Goal: Task Accomplishment & Management: Complete application form

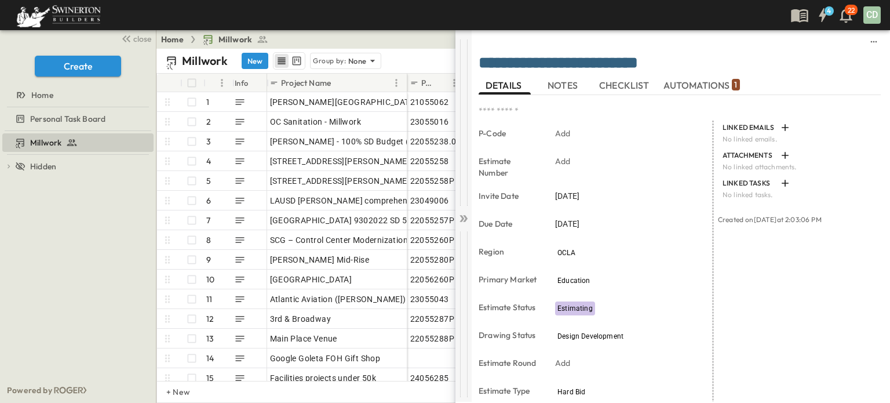
click at [464, 221] on icon at bounding box center [465, 218] width 5 height 7
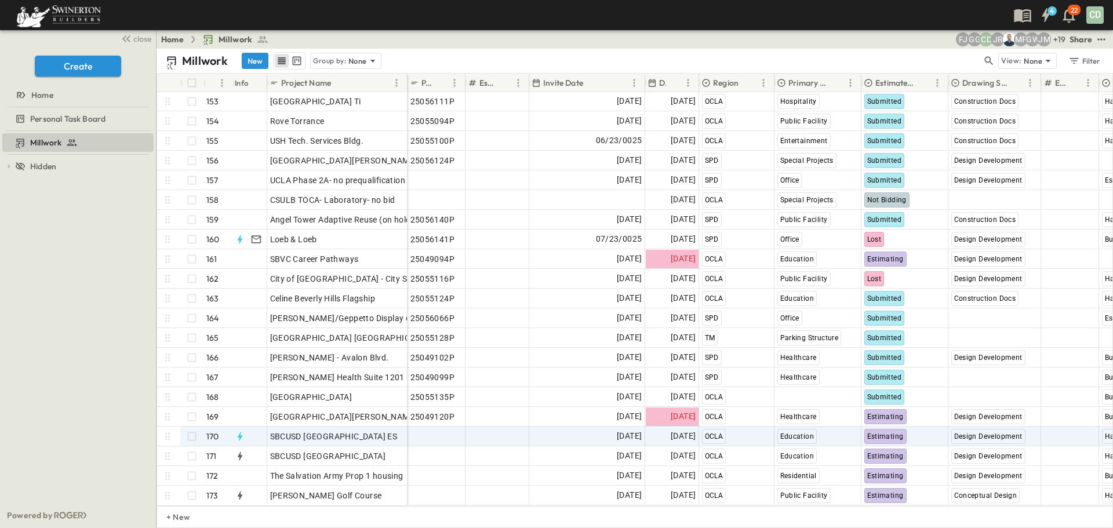
scroll to position [3005, 0]
click at [437, 402] on span "Add P-Code" at bounding box center [432, 437] width 45 height 12
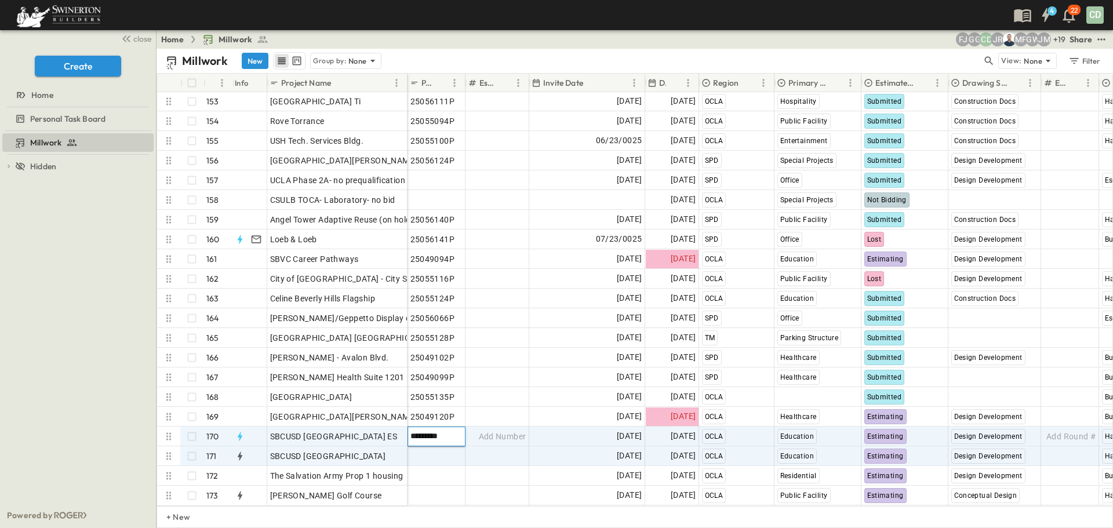
type input "*********"
click at [428, 402] on span "Add P-Code" at bounding box center [432, 456] width 45 height 12
click at [449, 402] on span "25049125P" at bounding box center [432, 437] width 45 height 12
type input "*********"
click at [437, 402] on span "Add P-Code" at bounding box center [432, 456] width 45 height 12
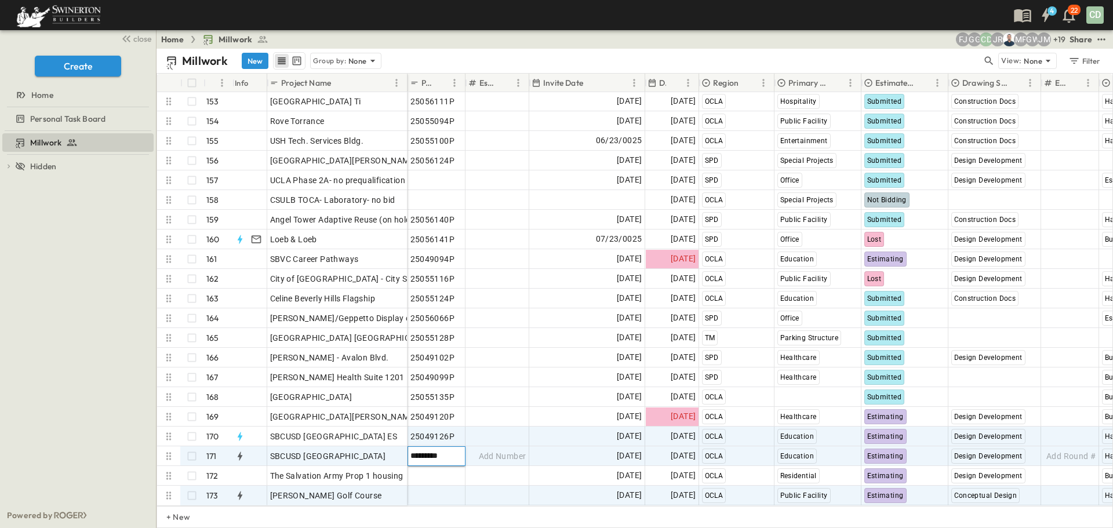
type input "*********"
click at [431, 402] on span "Add P-Code" at bounding box center [432, 496] width 45 height 12
type input "*********"
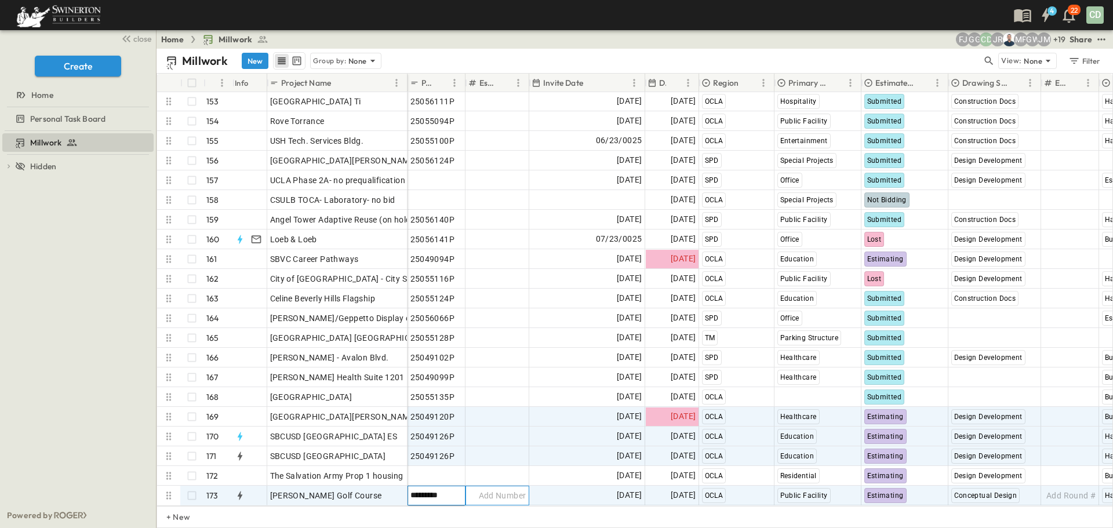
drag, startPoint x: 517, startPoint y: 477, endPoint x: 499, endPoint y: 408, distance: 71.7
click at [518, 402] on div "25056107 Add Number [DATE] [DATE] SPD Special Projects Lost Design Development …" at bounding box center [887, 278] width 958 height 453
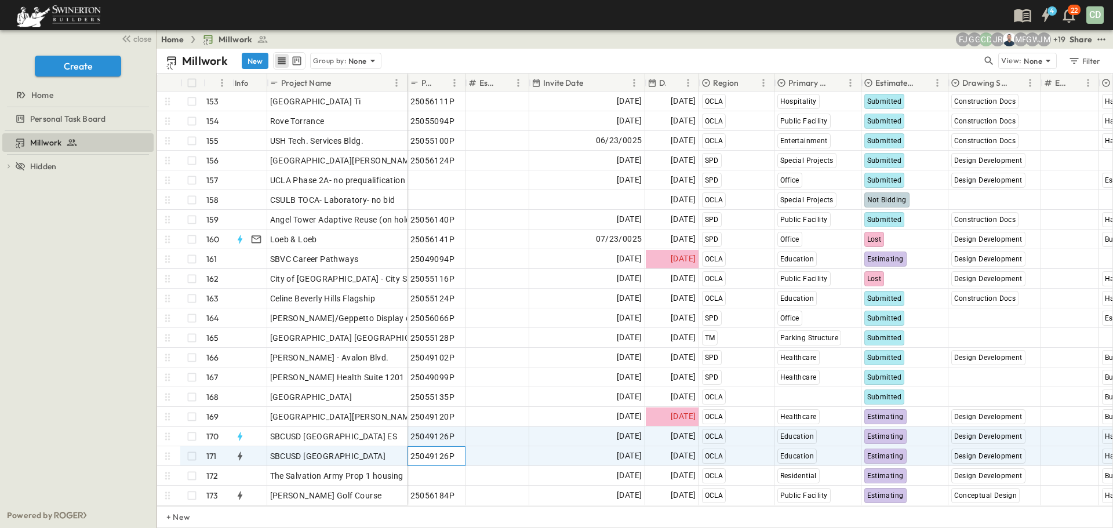
drag, startPoint x: 447, startPoint y: 446, endPoint x: 456, endPoint y: 486, distance: 40.5
click at [447, 402] on span "25049126P" at bounding box center [432, 456] width 45 height 12
type input "*********"
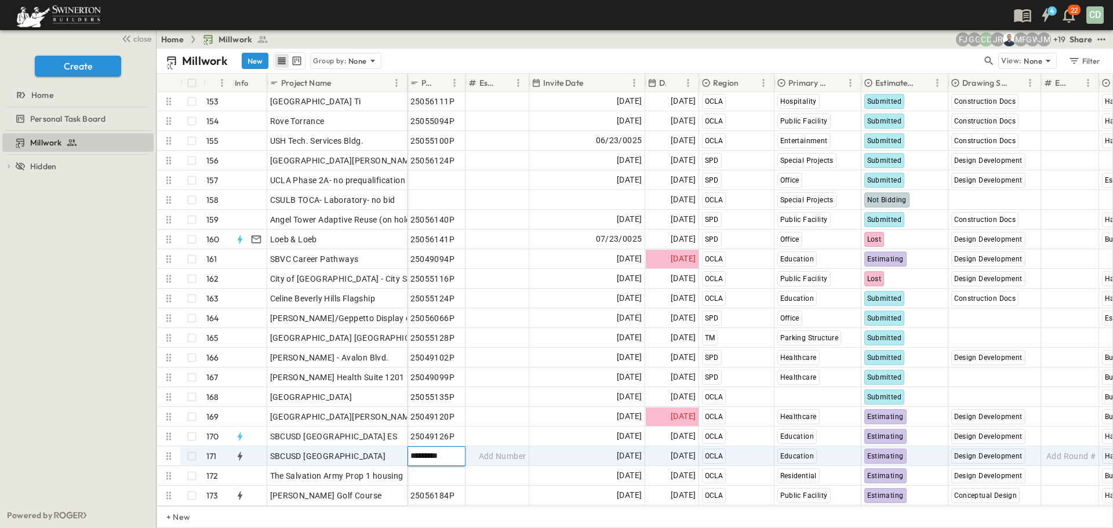
click at [701, 31] on div "Home Millwork + 19 JM GW [PERSON_NAME] CD GG FJ Share" at bounding box center [635, 39] width 957 height 19
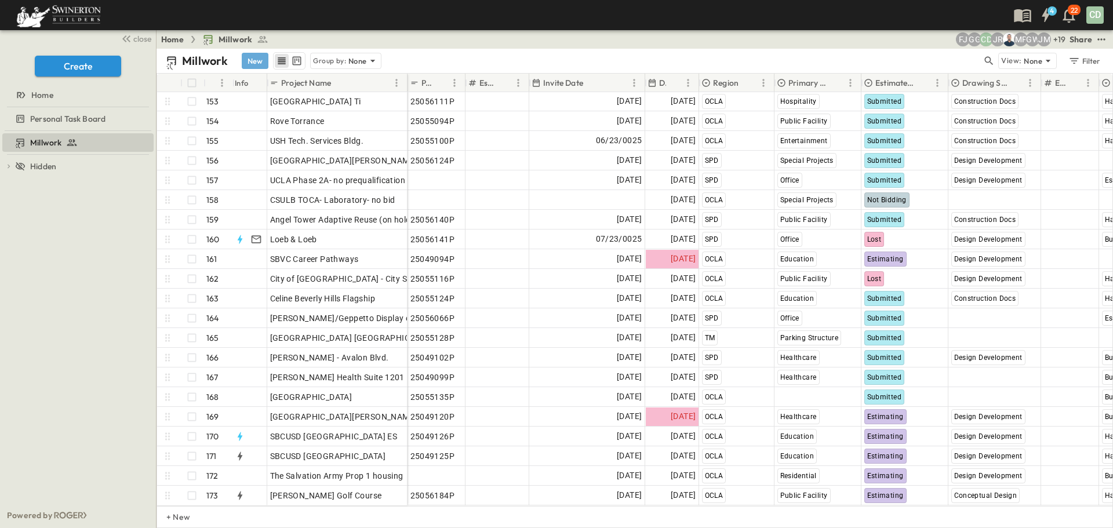
click at [255, 58] on button "New" at bounding box center [255, 61] width 27 height 16
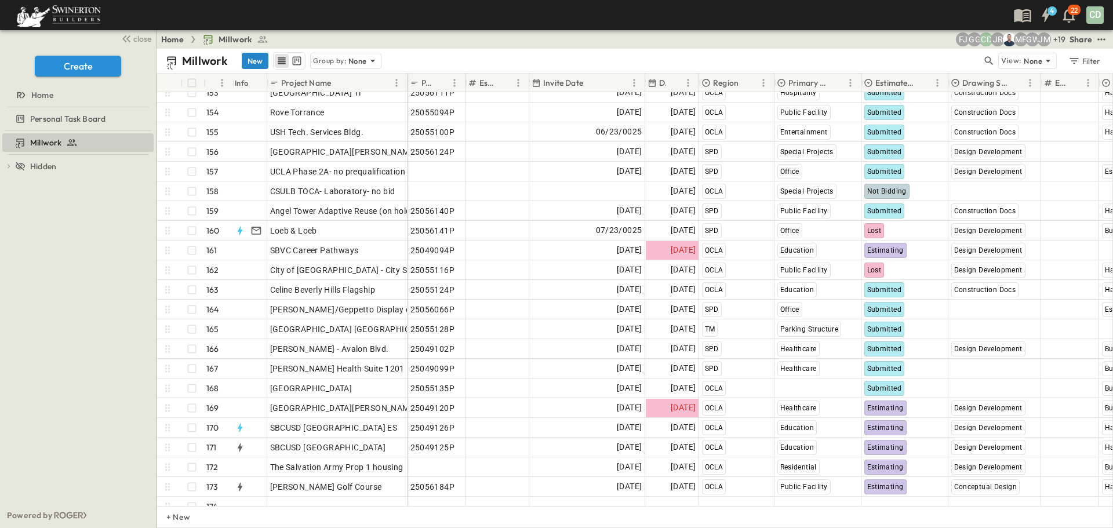
scroll to position [3024, 0]
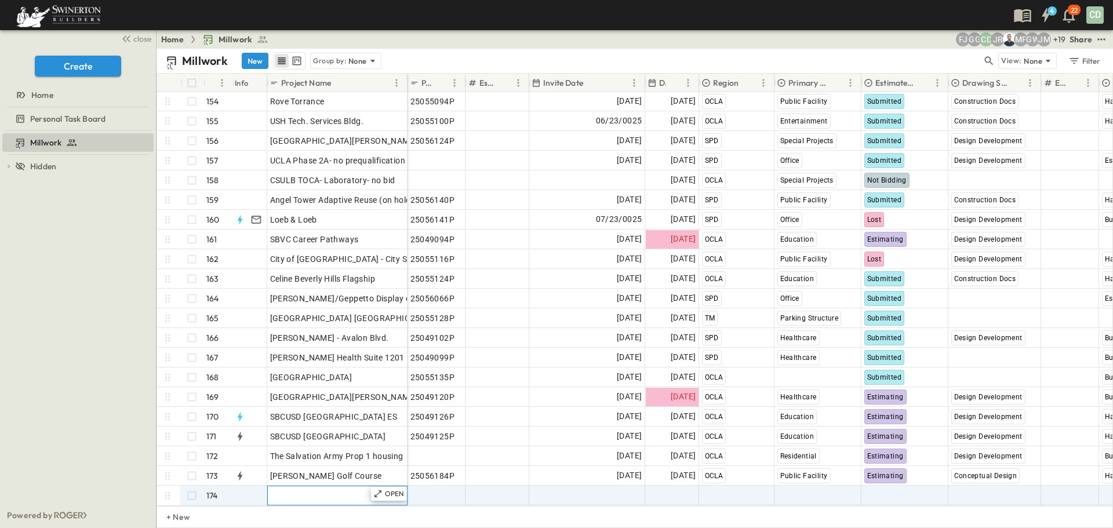
click at [288, 402] on span "Add Name" at bounding box center [289, 496] width 39 height 12
type input "**********"
click at [435, 402] on span "Add P-Code" at bounding box center [432, 496] width 45 height 12
drag, startPoint x: 519, startPoint y: 483, endPoint x: 526, endPoint y: 482, distance: 7.6
click at [521, 402] on span "Add Number" at bounding box center [503, 496] width 48 height 12
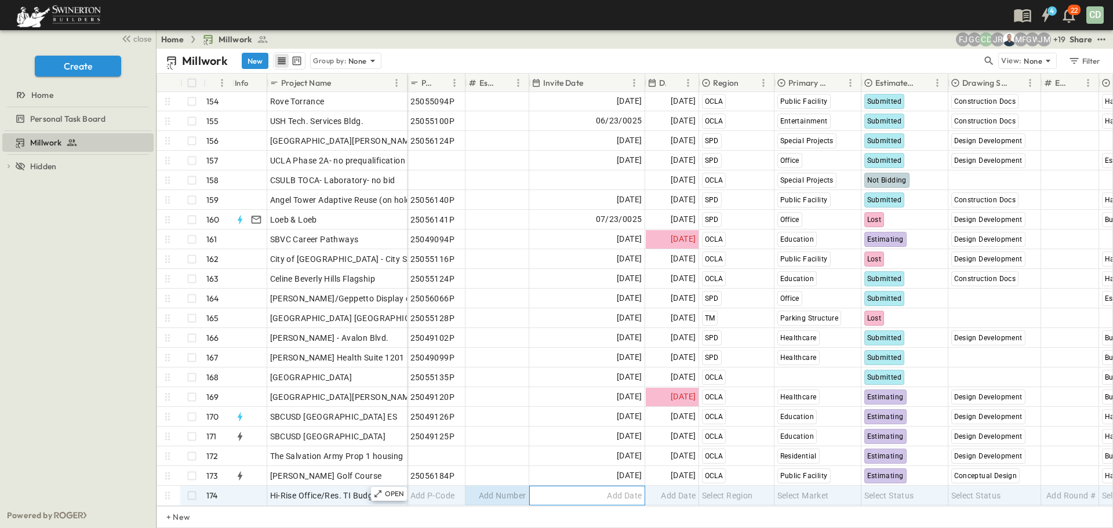
click at [630, 402] on span "Add Date" at bounding box center [624, 496] width 35 height 12
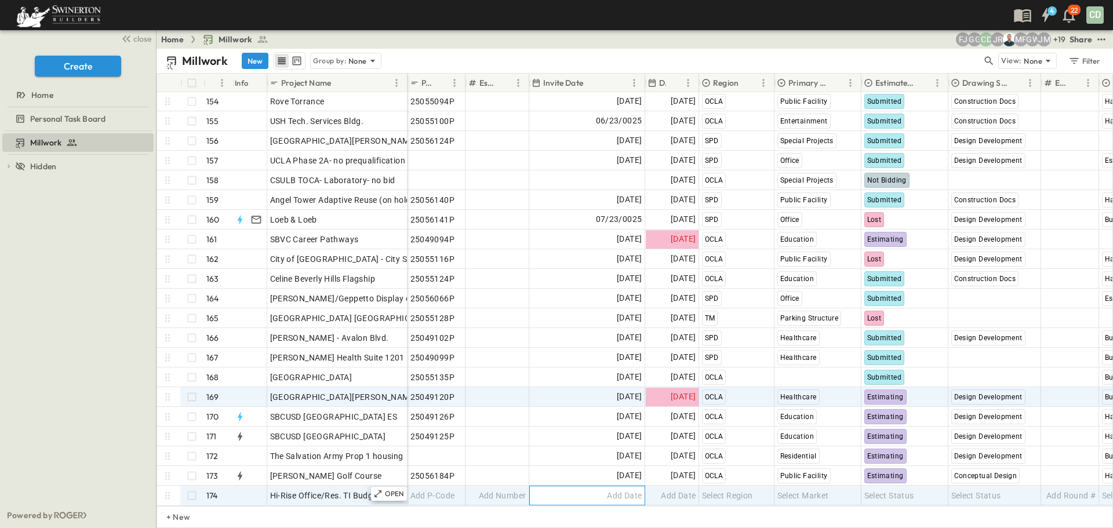
scroll to position [3025, 0]
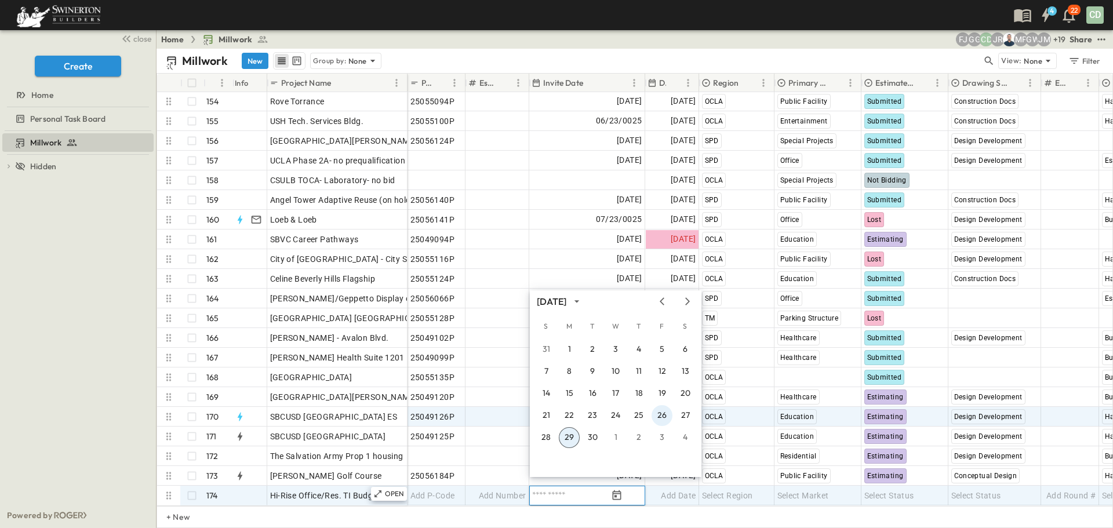
click at [659, 402] on button "26" at bounding box center [662, 415] width 21 height 21
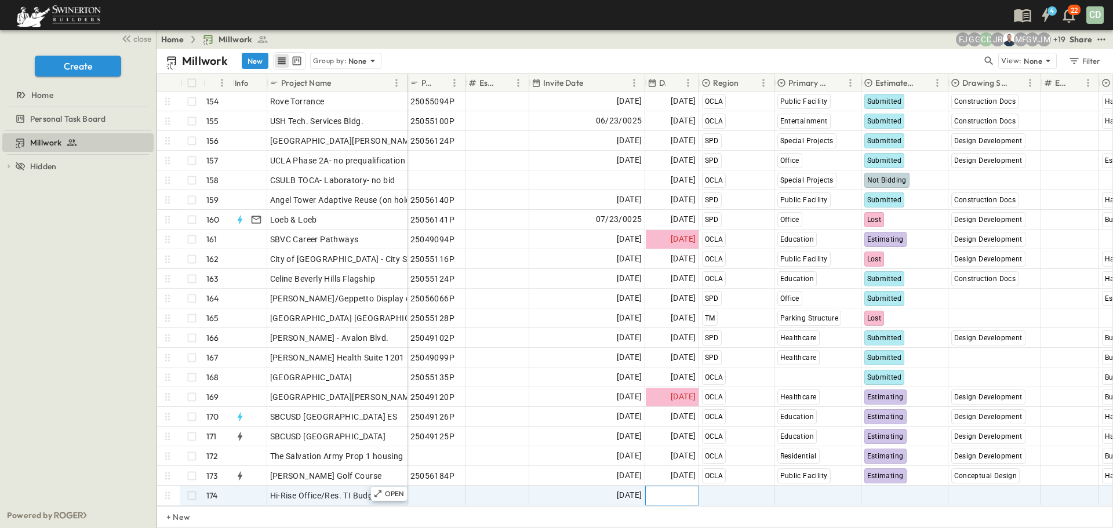
click at [671, 402] on span "Add Date" at bounding box center [678, 496] width 35 height 12
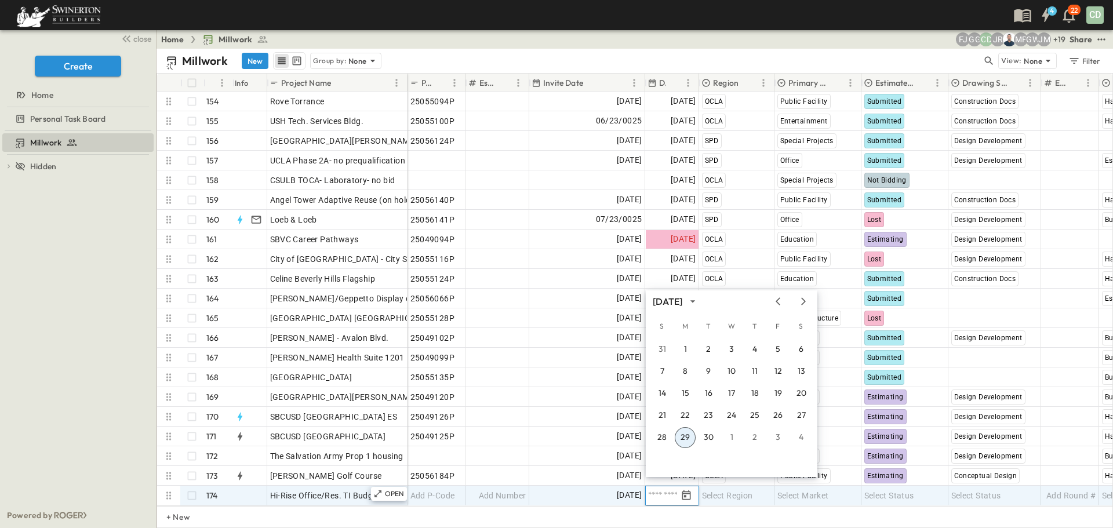
click at [686, 402] on button "29" at bounding box center [685, 437] width 21 height 21
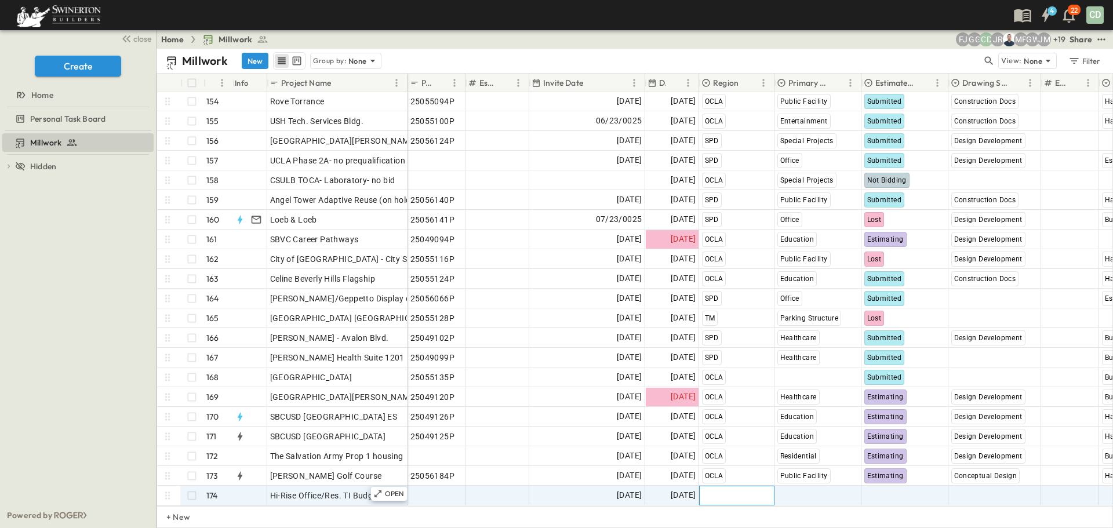
click at [724, 402] on span "Select Region" at bounding box center [727, 496] width 51 height 12
type input "*"
click at [714, 402] on span "OCLA" at bounding box center [713, 486] width 18 height 9
click at [812, 402] on span "Select Market" at bounding box center [803, 496] width 52 height 12
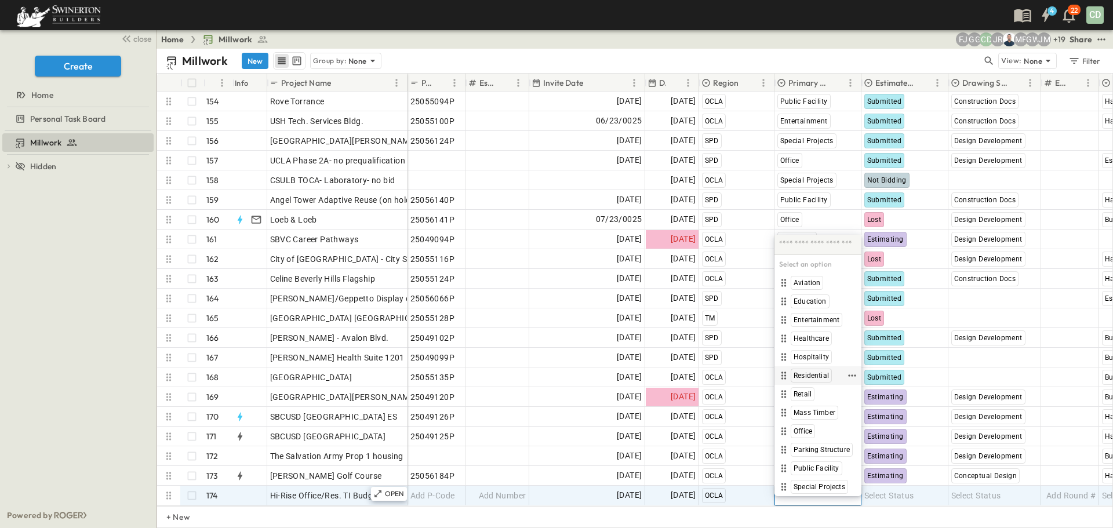
click at [814, 373] on span "Residential" at bounding box center [811, 375] width 35 height 9
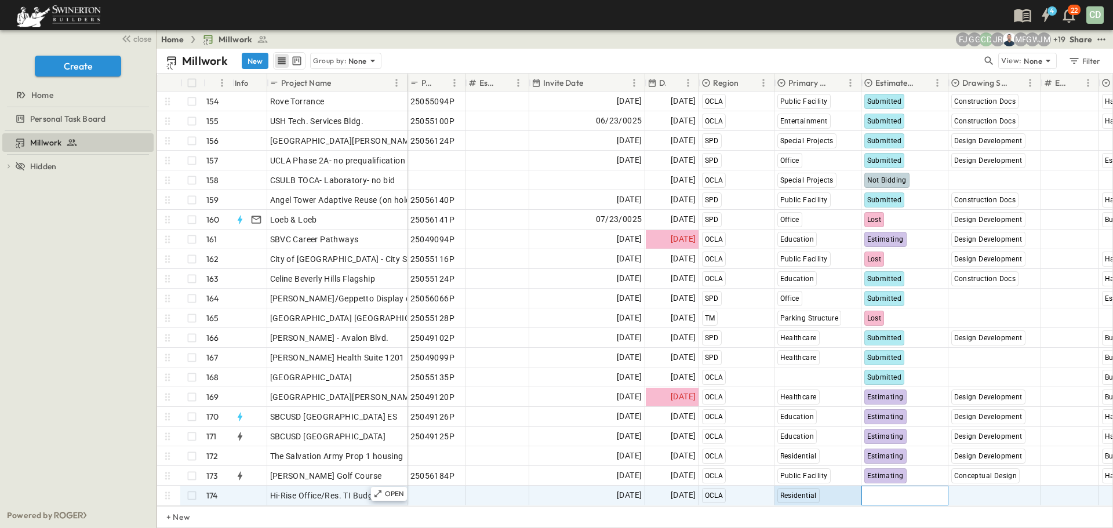
click at [890, 402] on span "Select Status" at bounding box center [889, 496] width 50 height 12
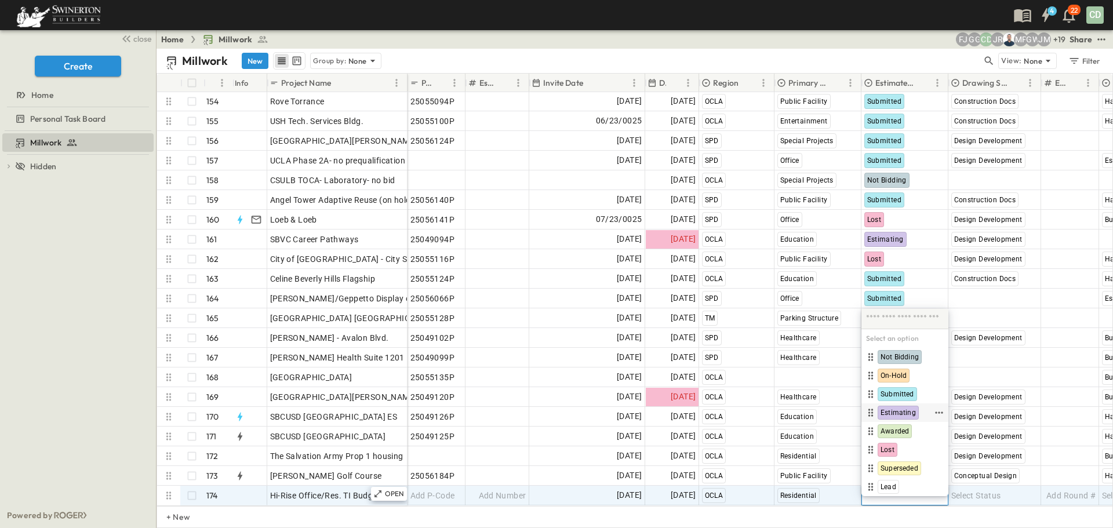
click at [890, 402] on span "Estimating" at bounding box center [898, 412] width 35 height 9
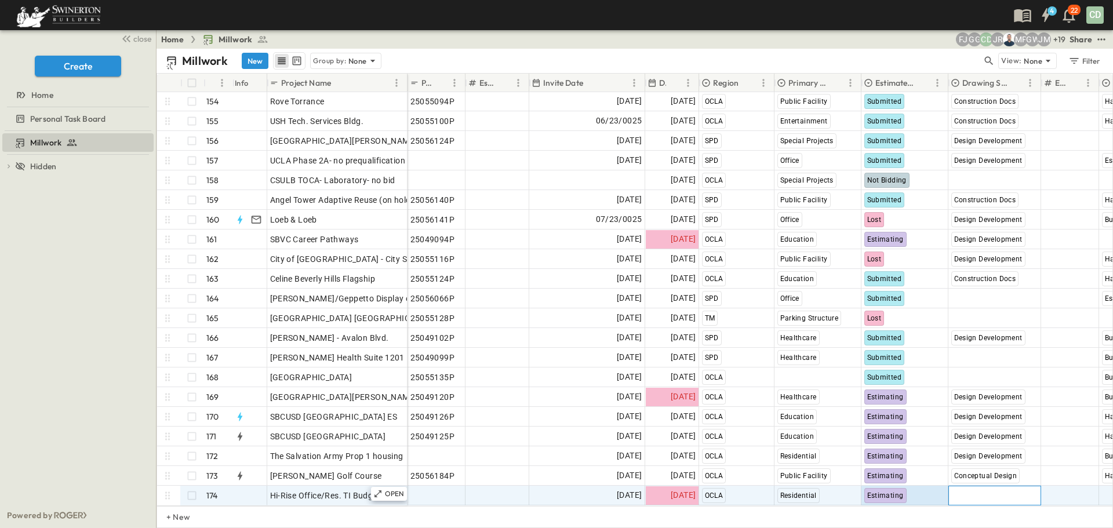
click at [890, 402] on span "Select Status" at bounding box center [976, 496] width 50 height 12
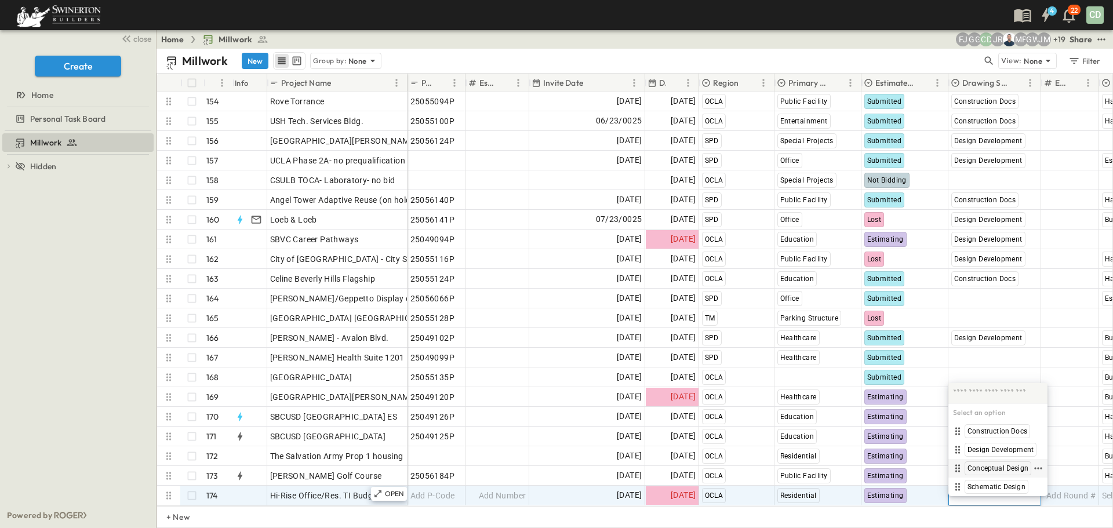
click at [890, 402] on span "Conceptual Design" at bounding box center [998, 468] width 61 height 9
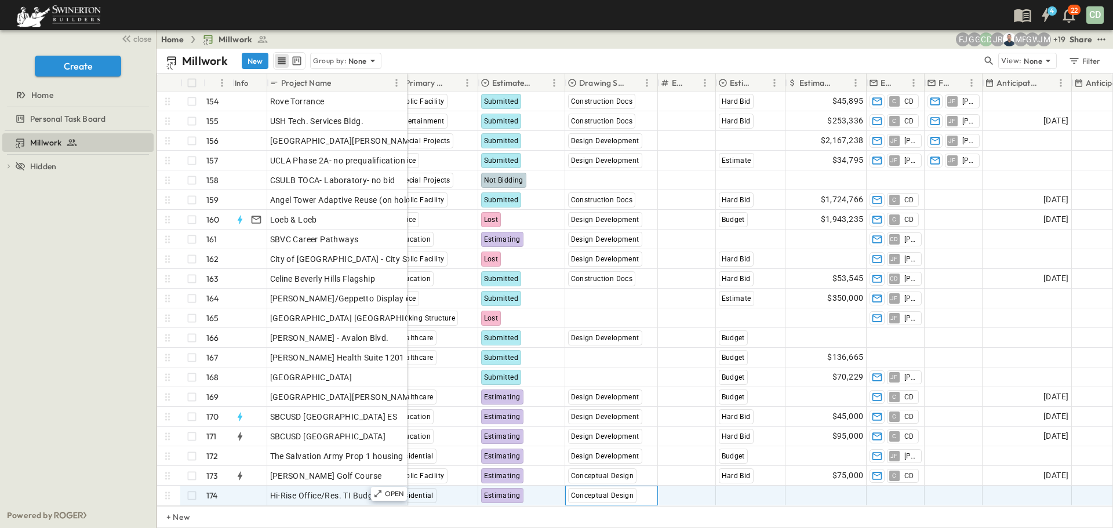
scroll to position [3025, 384]
click at [733, 402] on span "Select Bid Type" at bounding box center [746, 496] width 57 height 12
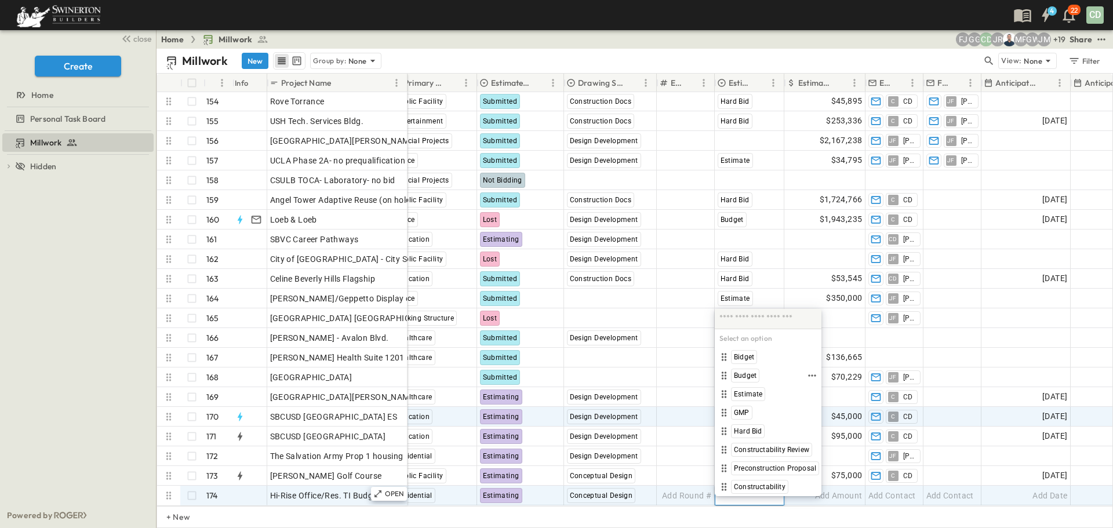
click at [744, 370] on div "Budget" at bounding box center [745, 376] width 28 height 14
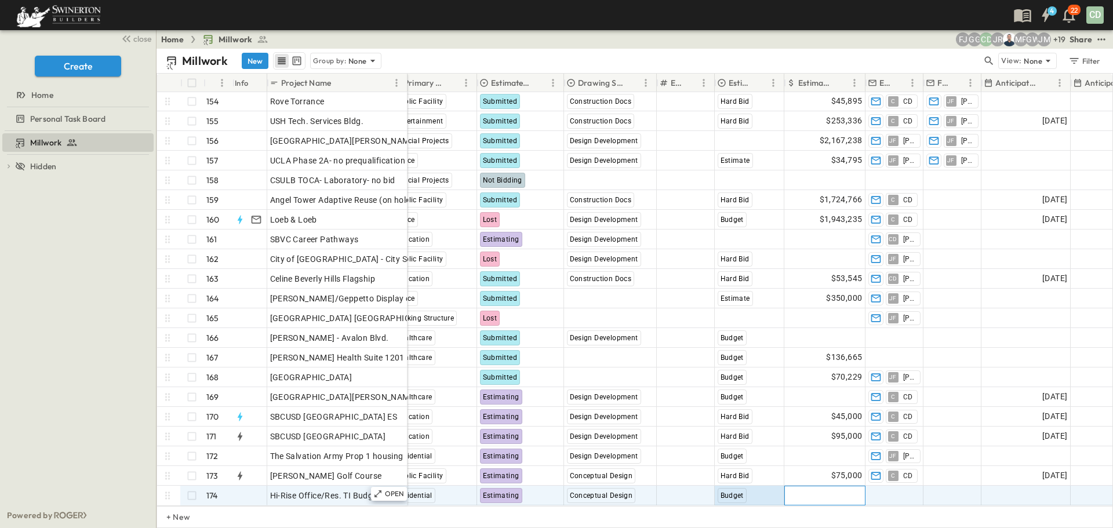
click at [852, 402] on span "Add Amount" at bounding box center [839, 496] width 48 height 12
type input "*"
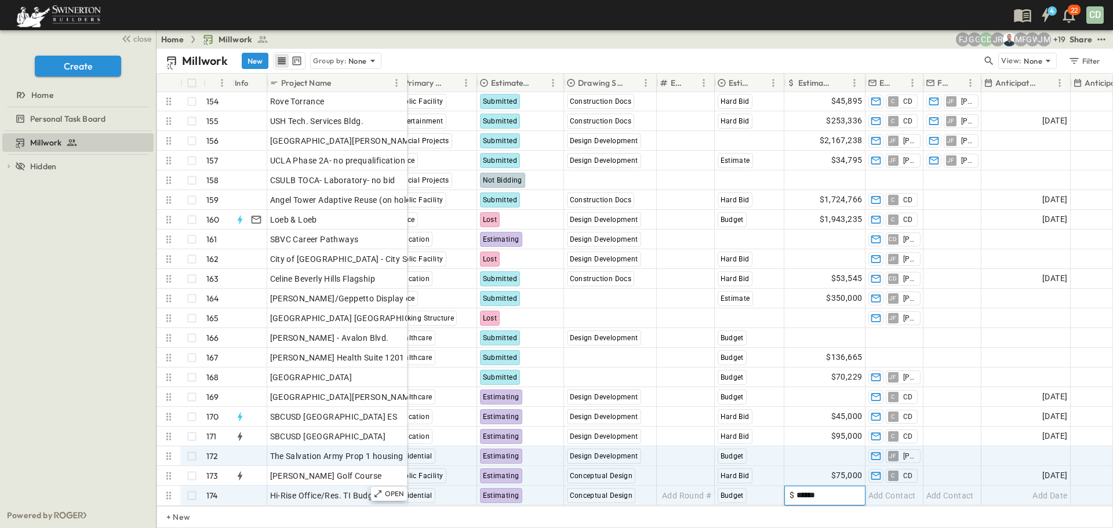
type input "******"
click at [890, 402] on div "25056116P Add Number [DATE] [DATE] SPD Special Projects Awarded Select Status A…" at bounding box center [684, 278] width 1323 height 453
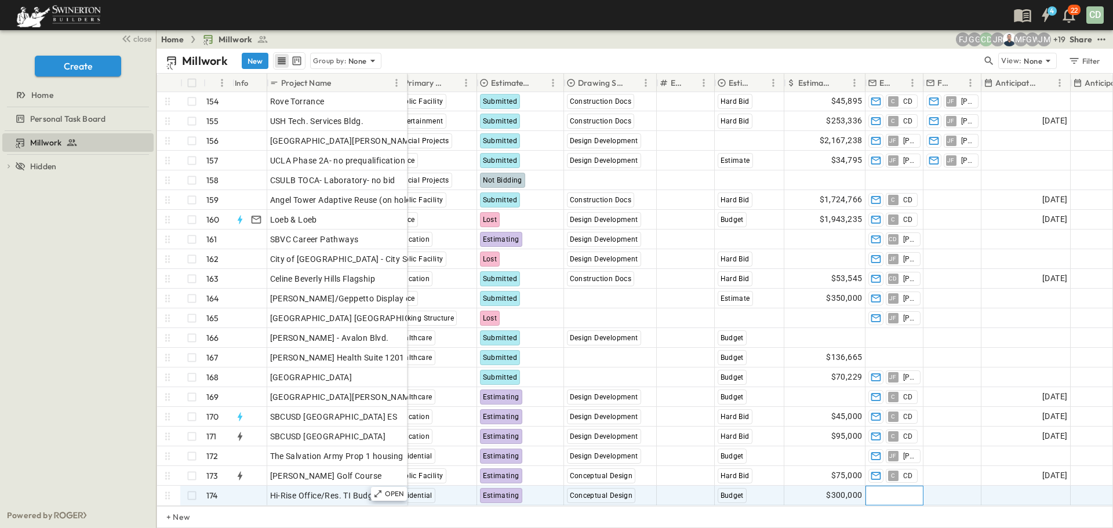
click at [890, 402] on span "Add Contact" at bounding box center [892, 496] width 48 height 12
click at [890, 402] on input "text" at bounding box center [895, 487] width 48 height 14
click at [885, 402] on input "text" at bounding box center [895, 487] width 48 height 14
type input "**"
click at [890, 402] on span "Add Date" at bounding box center [1050, 496] width 35 height 12
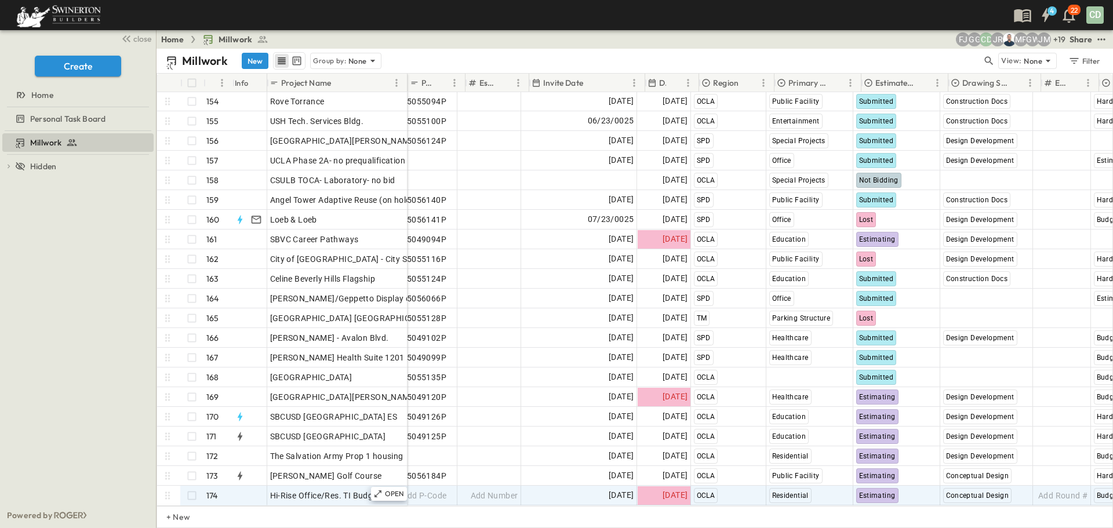
scroll to position [3025, 0]
